Goal: Task Accomplishment & Management: Complete application form

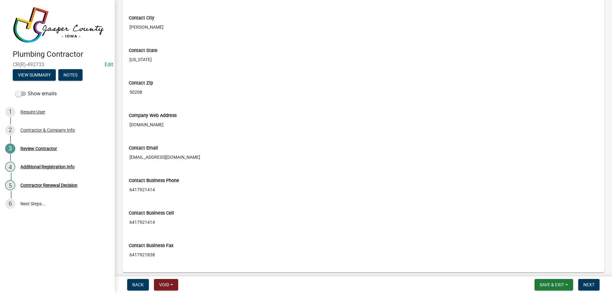
scroll to position [278, 0]
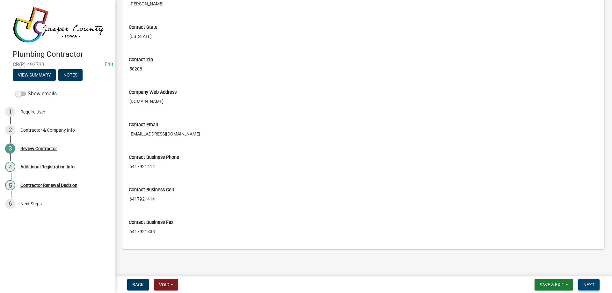
click at [595, 285] on button "Next" at bounding box center [588, 284] width 21 height 11
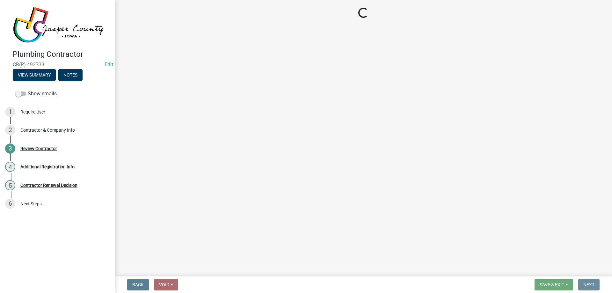
scroll to position [0, 0]
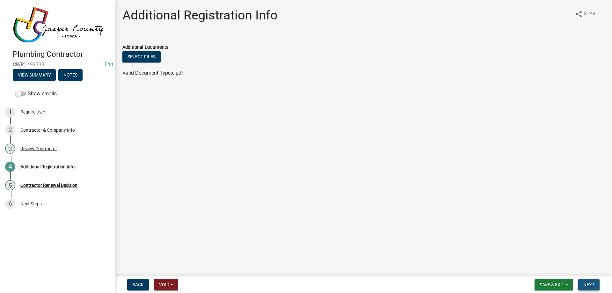
click at [595, 285] on button "Next" at bounding box center [588, 284] width 21 height 11
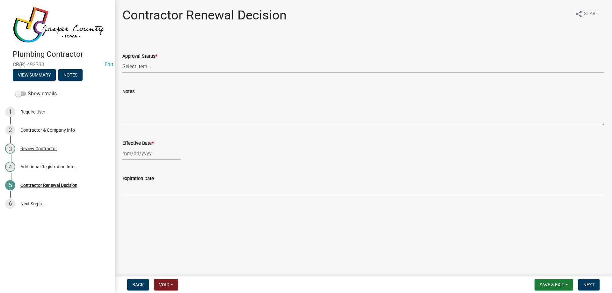
click at [165, 63] on select "Select Item... Approved Denied" at bounding box center [363, 66] width 482 height 13
click at [122, 60] on select "Select Item... Approved Denied" at bounding box center [363, 66] width 482 height 13
select select "30db8998-795d-4bbe-8e49-f1ade8865815"
click at [145, 151] on div at bounding box center [151, 153] width 58 height 13
select select "10"
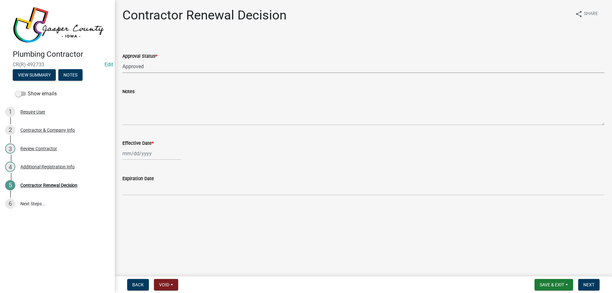
select select "2025"
click at [152, 210] on div "15" at bounding box center [149, 208] width 10 height 10
type input "[DATE]"
click at [599, 282] on button "Next" at bounding box center [588, 284] width 21 height 11
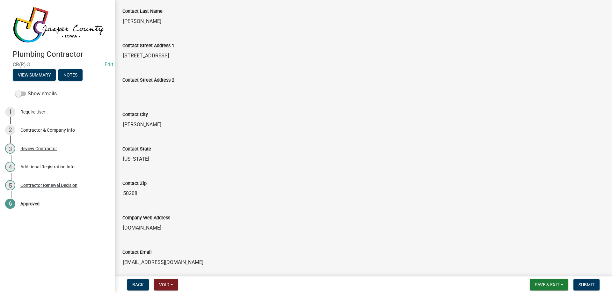
scroll to position [287, 0]
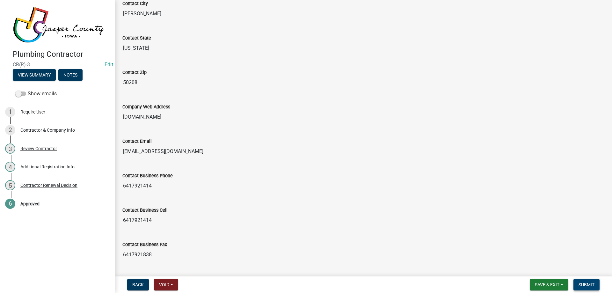
click at [580, 284] on span "Submit" at bounding box center [586, 284] width 16 height 5
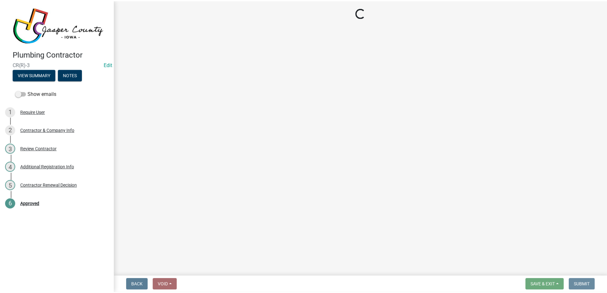
scroll to position [0, 0]
